Goal: Task Accomplishment & Management: Use online tool/utility

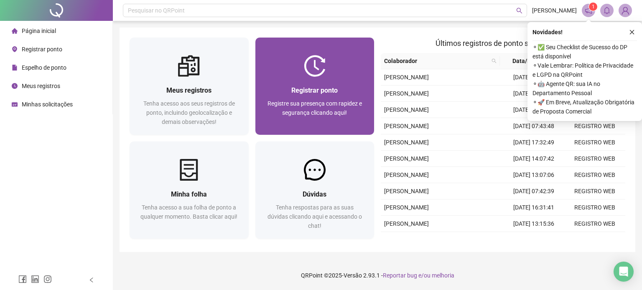
click at [258, 88] on div "Registrar ponto Registre sua presença com rapidez e segurança clicando aqui!" at bounding box center [314, 106] width 119 height 58
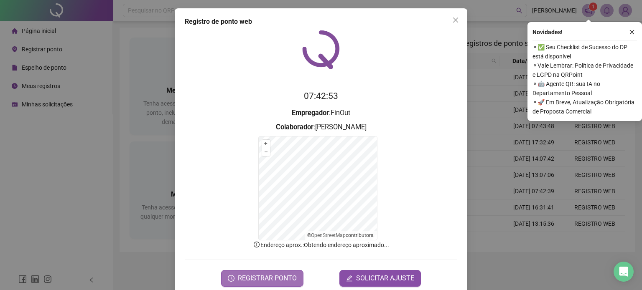
click at [270, 273] on button "REGISTRAR PONTO" at bounding box center [262, 278] width 82 height 17
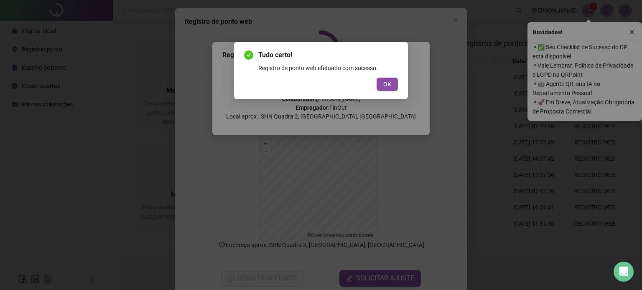
drag, startPoint x: 157, startPoint y: 91, endPoint x: 180, endPoint y: 88, distance: 23.2
click at [157, 91] on div "Tudo certo! Registro de ponto web efetuado com sucesso. OK" at bounding box center [321, 145] width 642 height 290
click at [392, 83] on button "OK" at bounding box center [386, 84] width 21 height 13
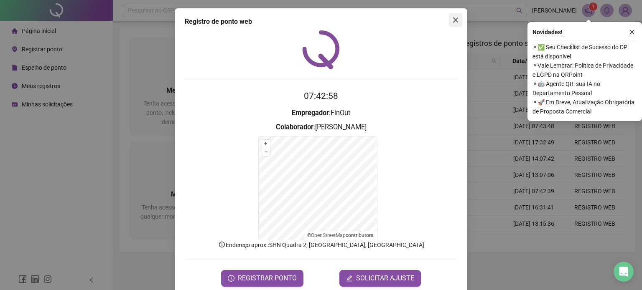
click at [452, 20] on icon "close" at bounding box center [455, 20] width 7 height 7
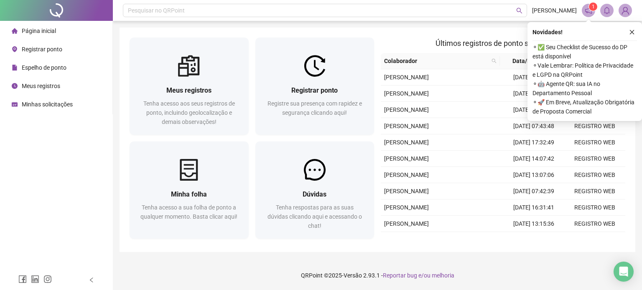
click at [43, 85] on span "Meus registros" at bounding box center [41, 86] width 38 height 7
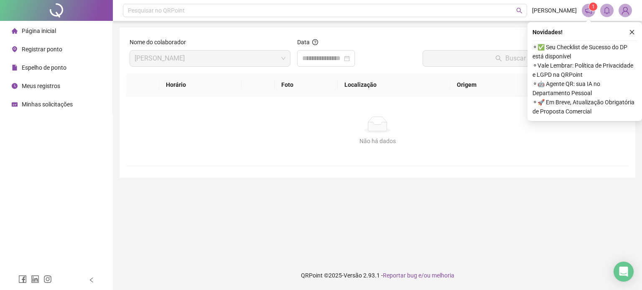
click at [38, 67] on span "Espelho de ponto" at bounding box center [44, 67] width 45 height 7
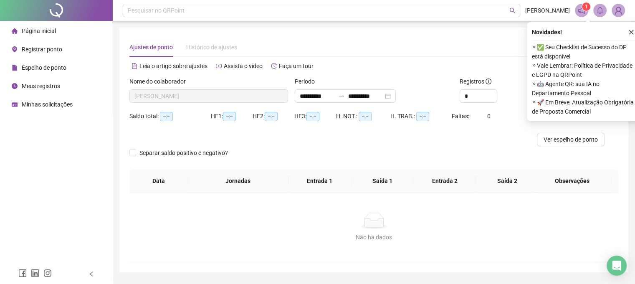
type input "**********"
click at [630, 35] on icon "close" at bounding box center [632, 32] width 6 height 6
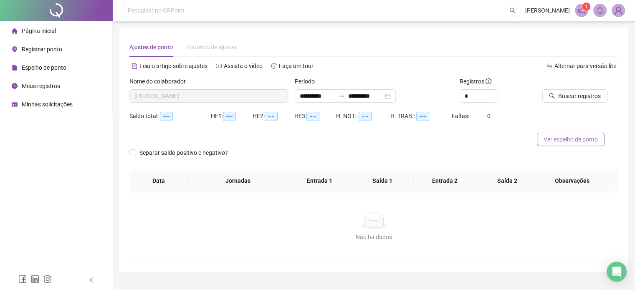
click at [566, 141] on span "Ver espelho de ponto" at bounding box center [571, 139] width 54 height 9
